Goal: Find specific page/section: Find specific page/section

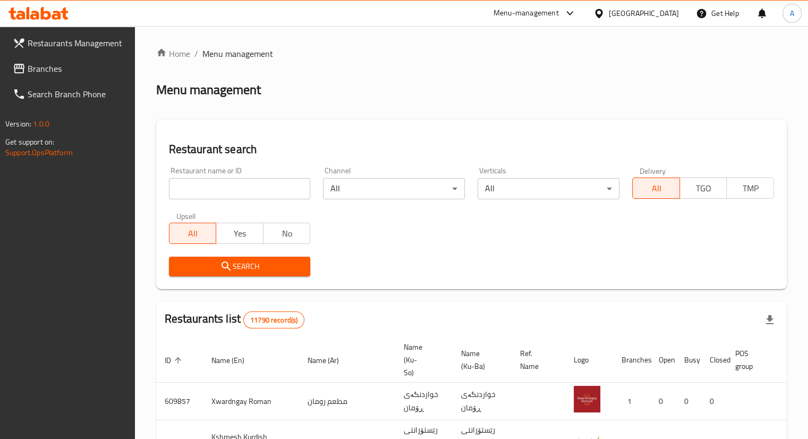
click at [65, 69] on span "Branches" at bounding box center [77, 68] width 99 height 13
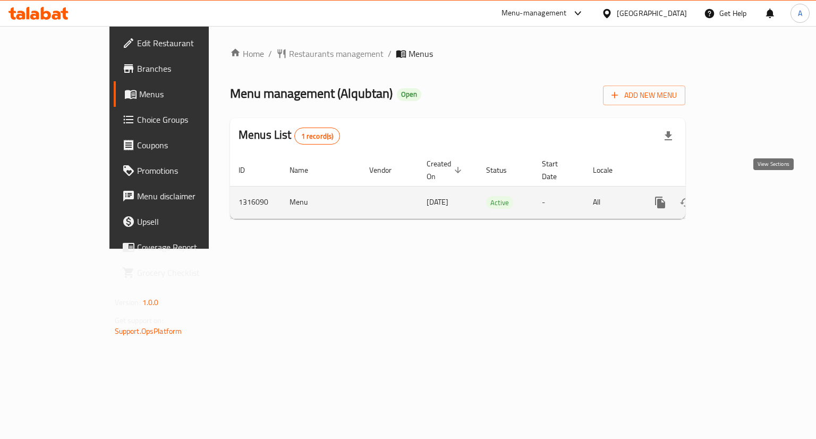
click at [743, 196] on icon "enhanced table" at bounding box center [736, 202] width 13 height 13
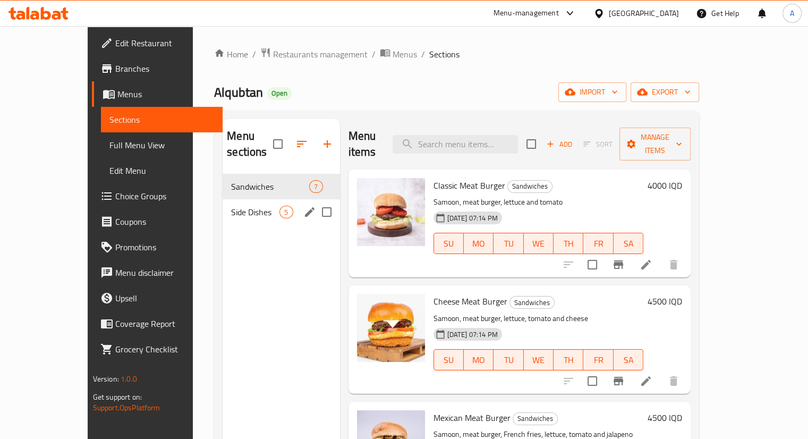
click at [231, 206] on span "Side Dishes" at bounding box center [255, 212] width 48 height 13
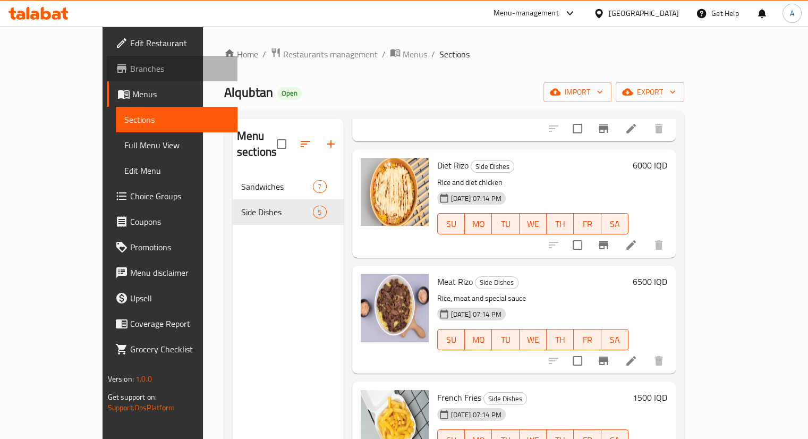
click at [130, 64] on span "Branches" at bounding box center [179, 68] width 99 height 13
